Goal: Find specific page/section: Find specific page/section

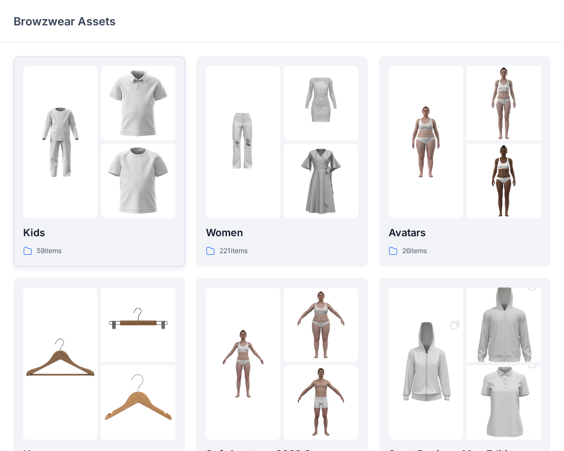
click at [65, 153] on img at bounding box center [60, 142] width 74 height 74
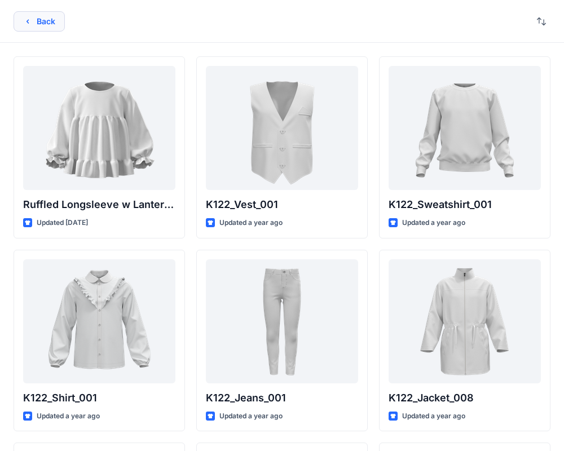
click at [42, 30] on button "Back" at bounding box center [39, 21] width 51 height 20
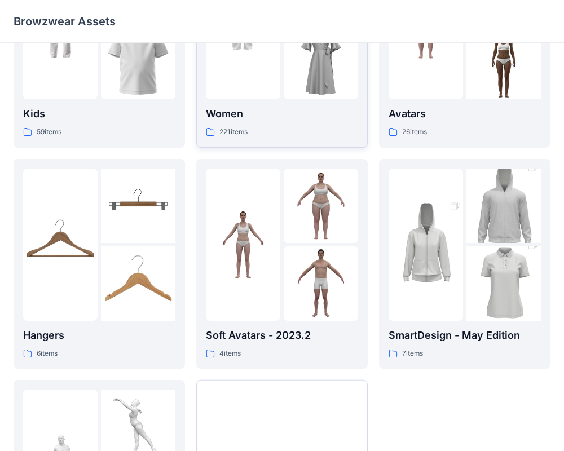
scroll to position [289, 0]
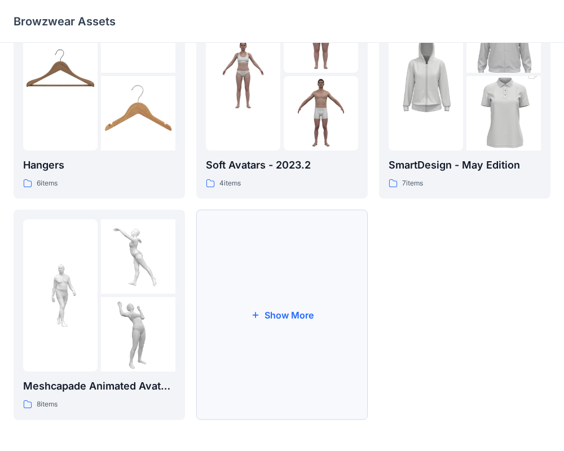
click at [284, 295] on button "Show More" at bounding box center [282, 315] width 172 height 210
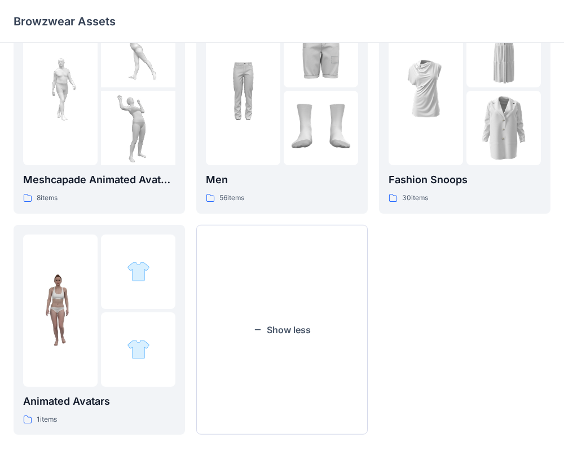
scroll to position [480, 0]
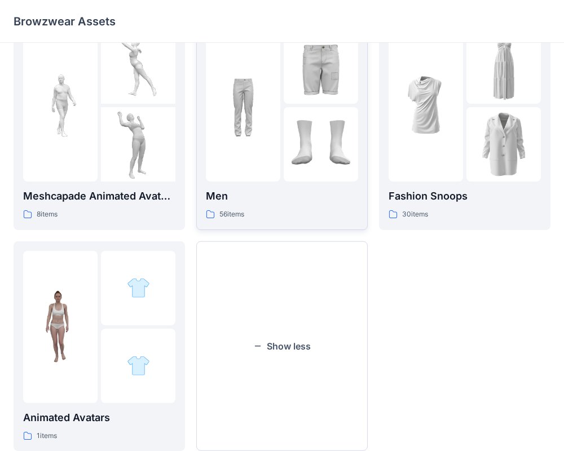
click at [311, 120] on img at bounding box center [321, 144] width 74 height 74
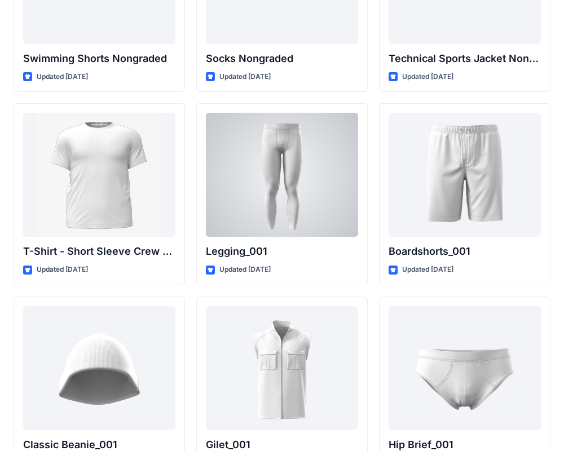
scroll to position [1887, 0]
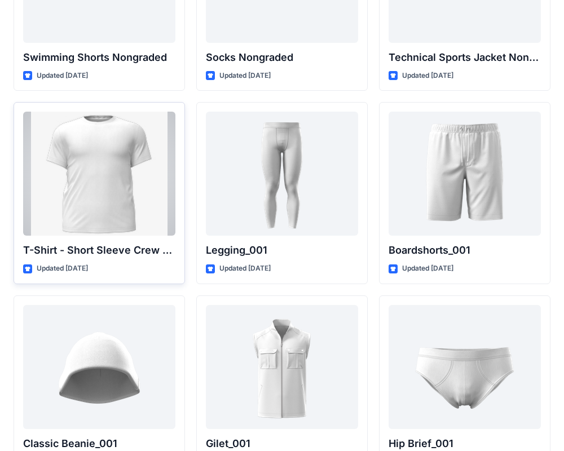
click at [121, 213] on div at bounding box center [99, 174] width 152 height 124
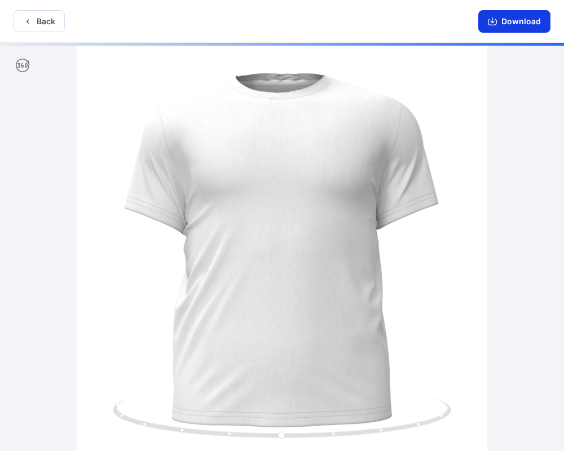
click at [497, 23] on icon "button" at bounding box center [492, 22] width 9 height 6
